Goal: Task Accomplishment & Management: Manage account settings

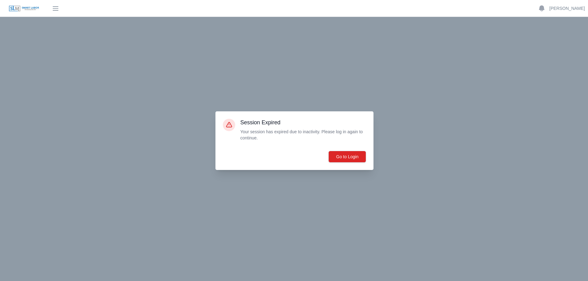
scroll to position [2816, 0]
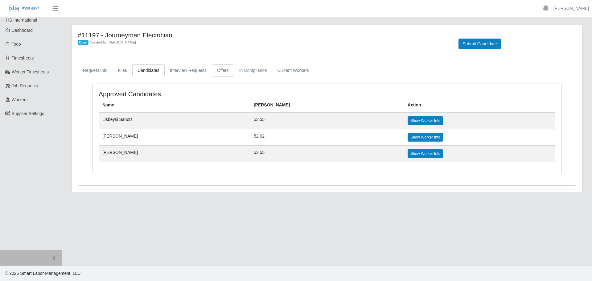
click at [225, 67] on link "Offers" at bounding box center [223, 70] width 22 height 12
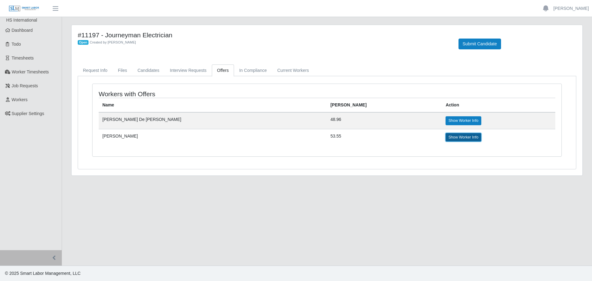
click at [446, 141] on link "Show Worker Info" at bounding box center [463, 137] width 35 height 9
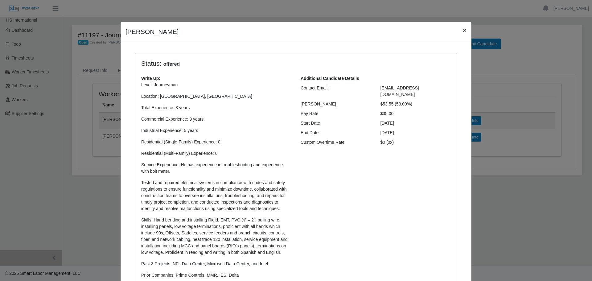
click at [463, 29] on span "×" at bounding box center [465, 30] width 4 height 7
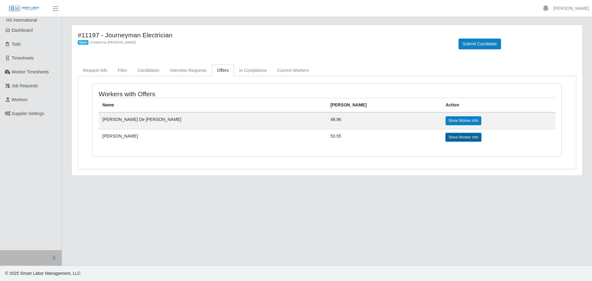
click at [446, 136] on link "Show Worker Info" at bounding box center [463, 137] width 35 height 9
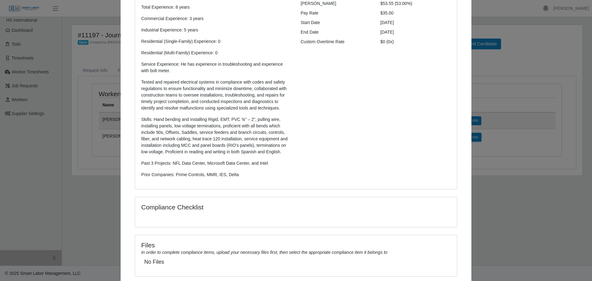
scroll to position [141, 0]
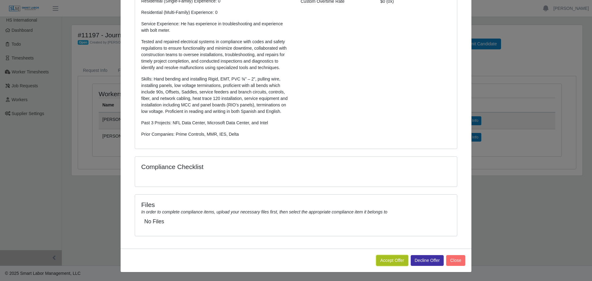
click at [383, 256] on button "Accept Offer" at bounding box center [392, 260] width 32 height 11
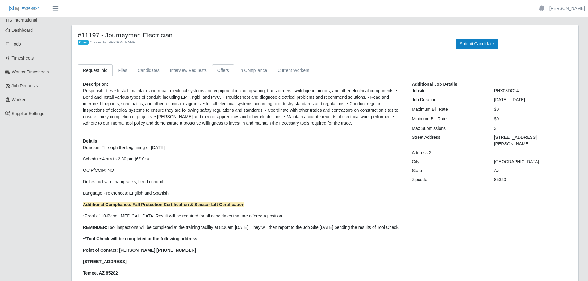
click at [221, 69] on link "Offers" at bounding box center [223, 70] width 22 height 12
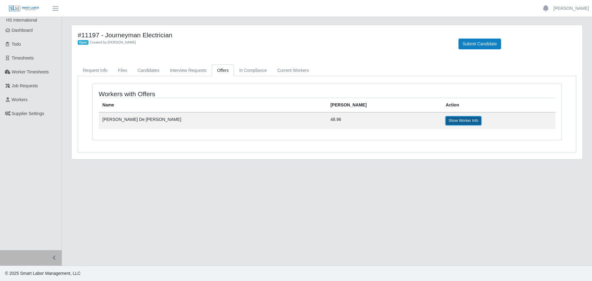
click at [446, 122] on link "Show Worker Info" at bounding box center [463, 120] width 35 height 9
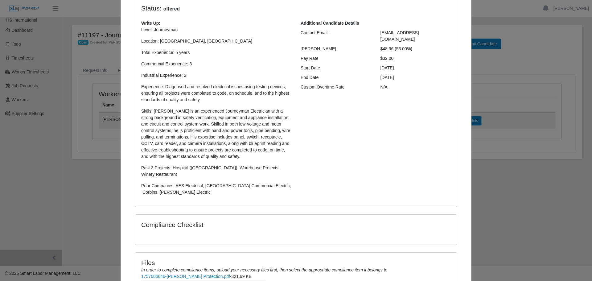
scroll to position [137, 0]
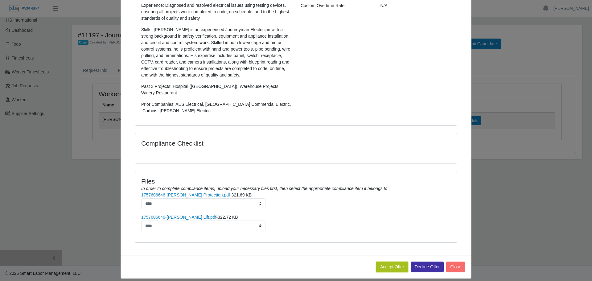
click at [391, 262] on button "Accept Offer" at bounding box center [392, 267] width 32 height 11
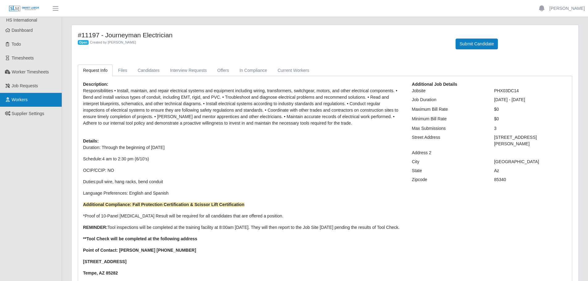
click at [28, 101] on link "Workers" at bounding box center [31, 100] width 62 height 14
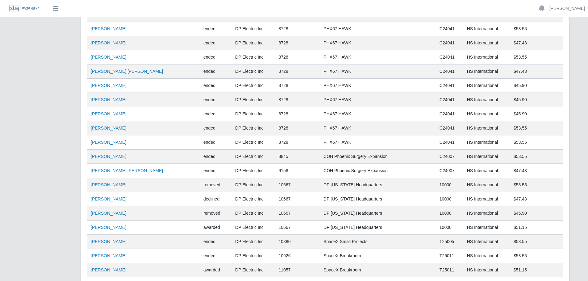
scroll to position [3856, 0]
click at [103, 170] on link "[PERSON_NAME] [PERSON_NAME]" at bounding box center [127, 170] width 72 height 5
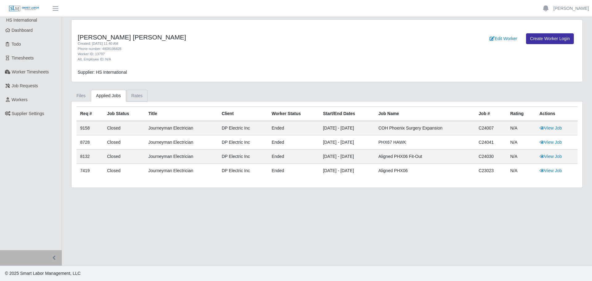
click at [130, 95] on link "Rates" at bounding box center [137, 96] width 22 height 12
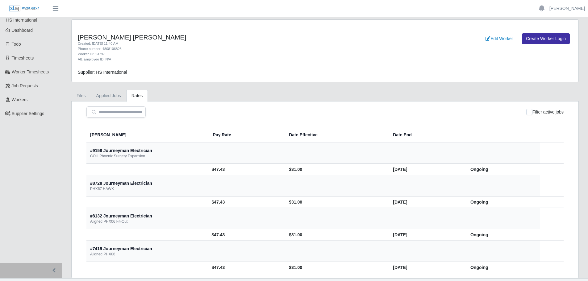
scroll to position [13, 0]
